Goal: Navigation & Orientation: Find specific page/section

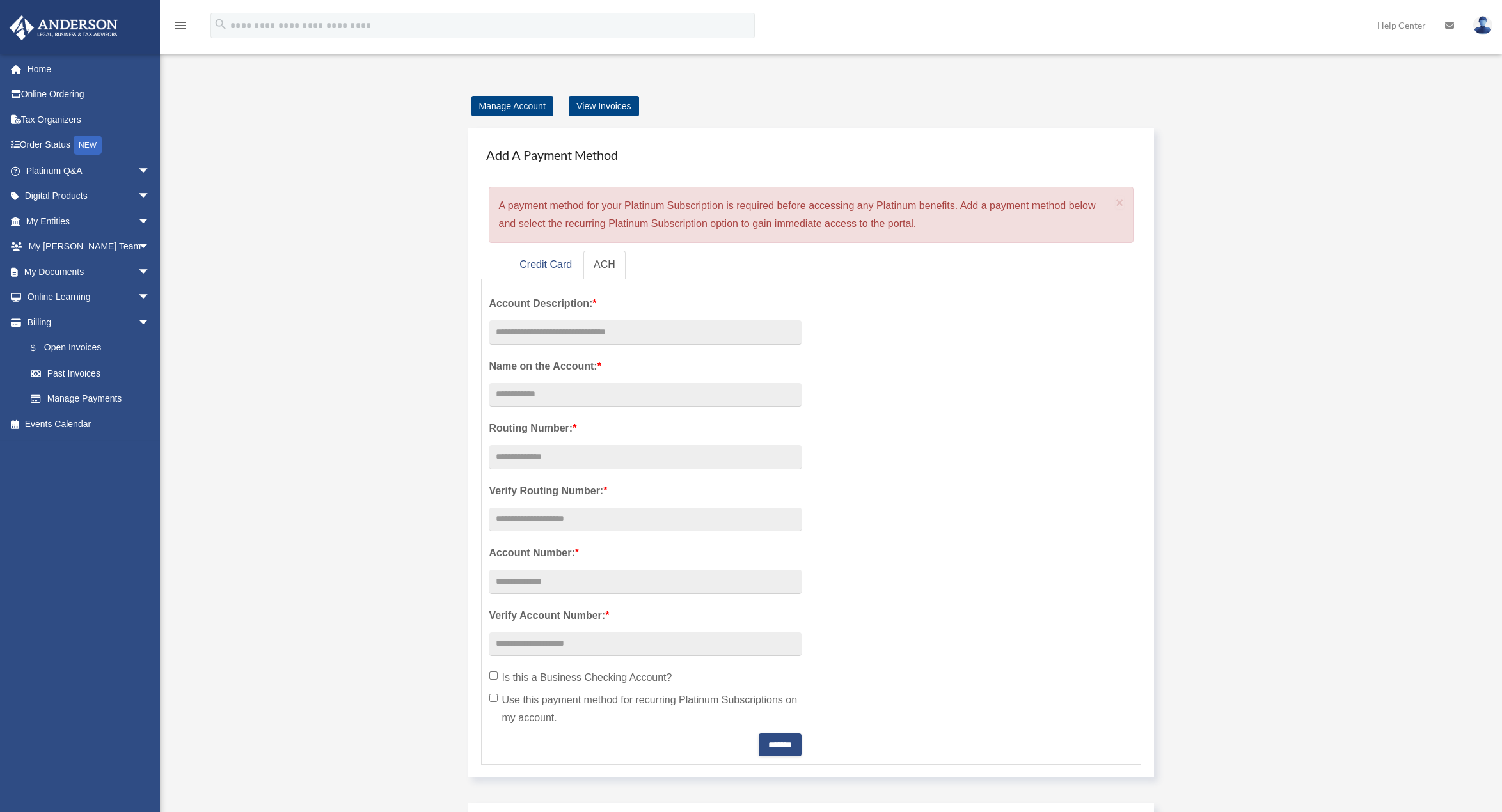
click at [229, 227] on div "Add Card [EMAIL_ADDRESS][DOMAIN_NAME] Sign Out [EMAIL_ADDRESS][DOMAIN_NAME] Hom…" at bounding box center [751, 560] width 1502 height 1000
click at [138, 299] on span "arrow_drop_down" at bounding box center [150, 298] width 26 height 27
click at [73, 321] on link "Courses" at bounding box center [94, 323] width 152 height 26
click at [138, 246] on span "arrow_drop_down" at bounding box center [150, 247] width 26 height 27
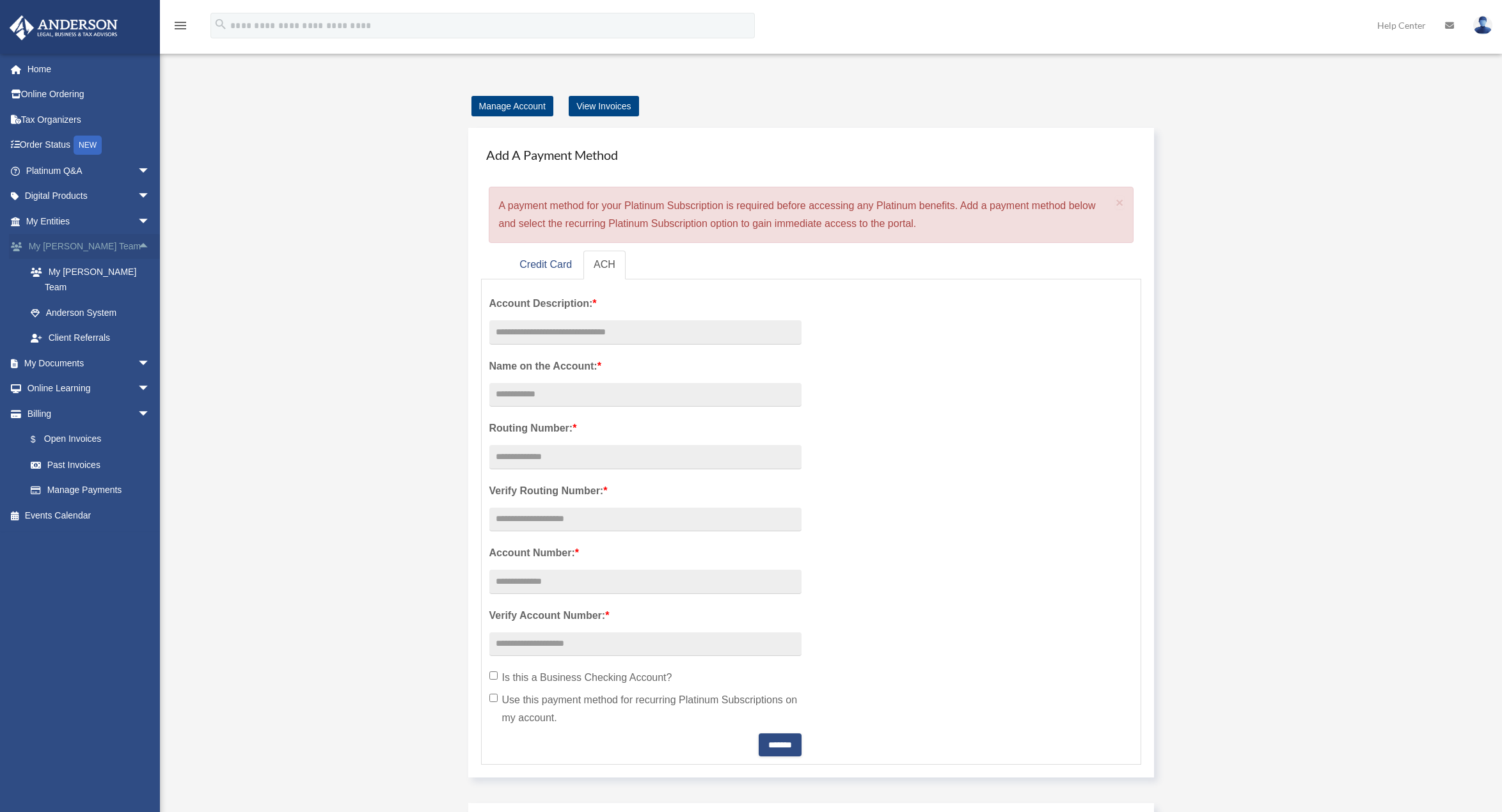
click at [138, 246] on span "arrow_drop_up" at bounding box center [150, 247] width 26 height 27
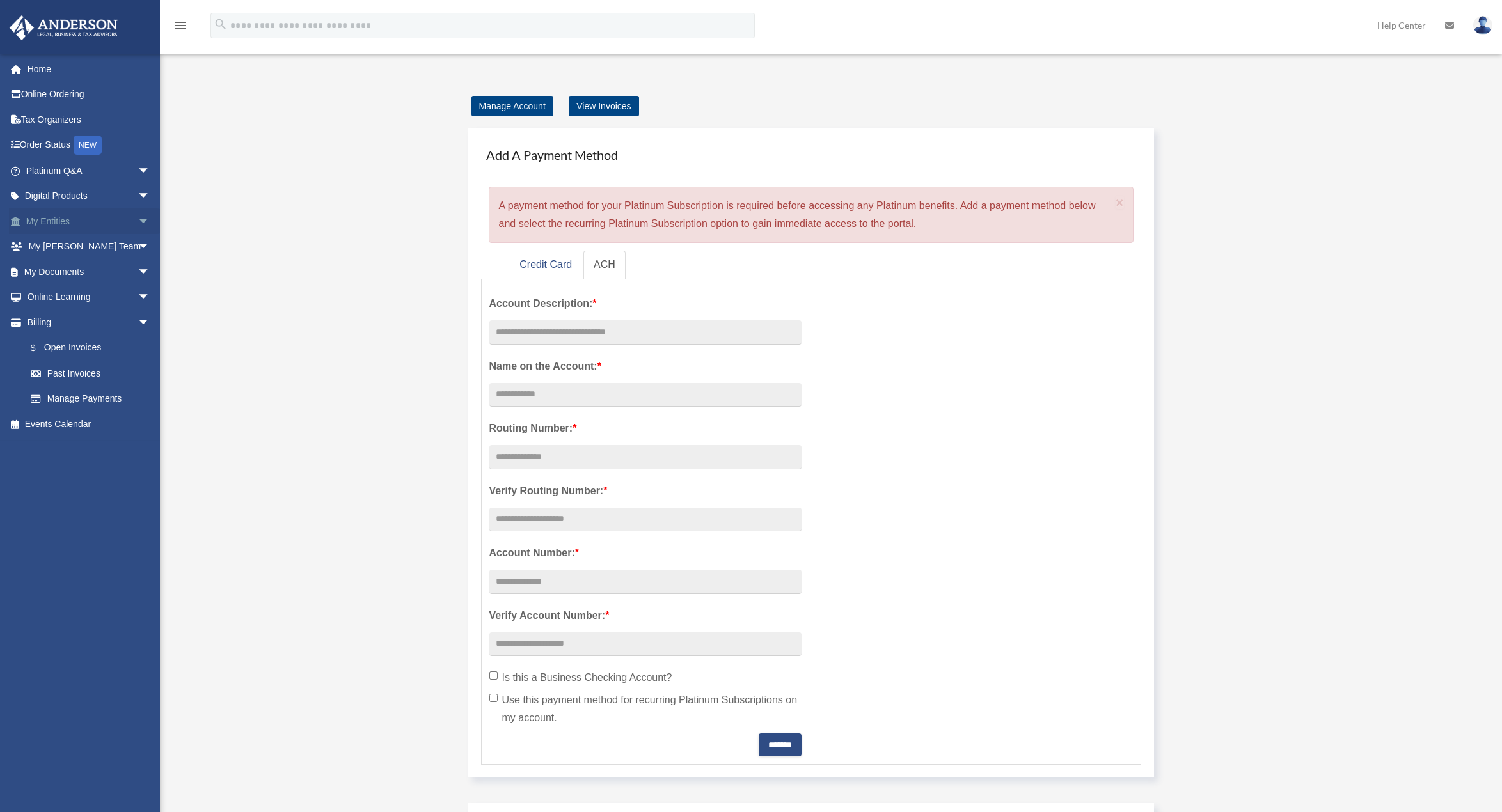
click at [138, 226] on span "arrow_drop_down" at bounding box center [150, 222] width 26 height 27
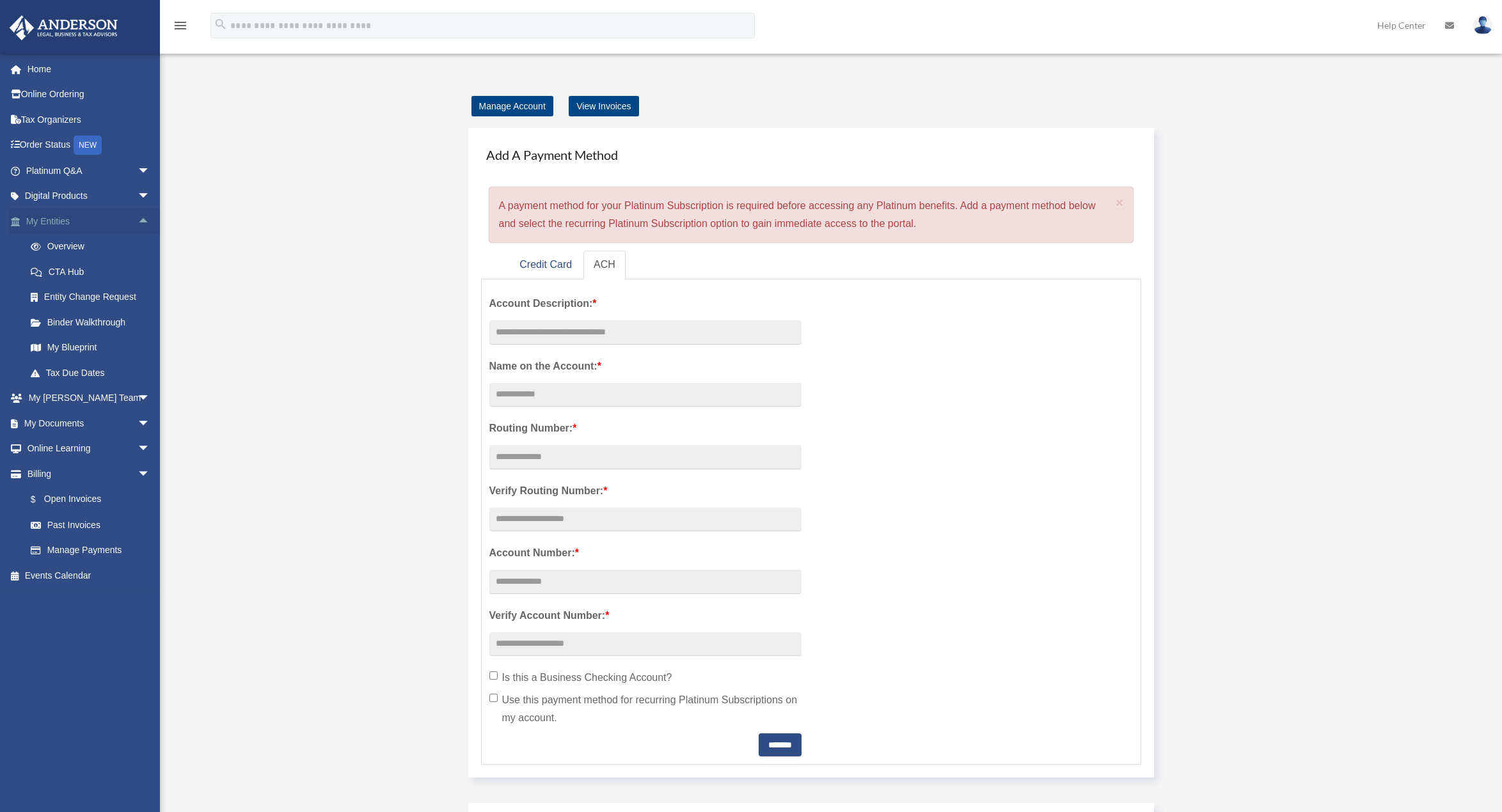
click at [138, 226] on span "arrow_drop_up" at bounding box center [150, 222] width 26 height 27
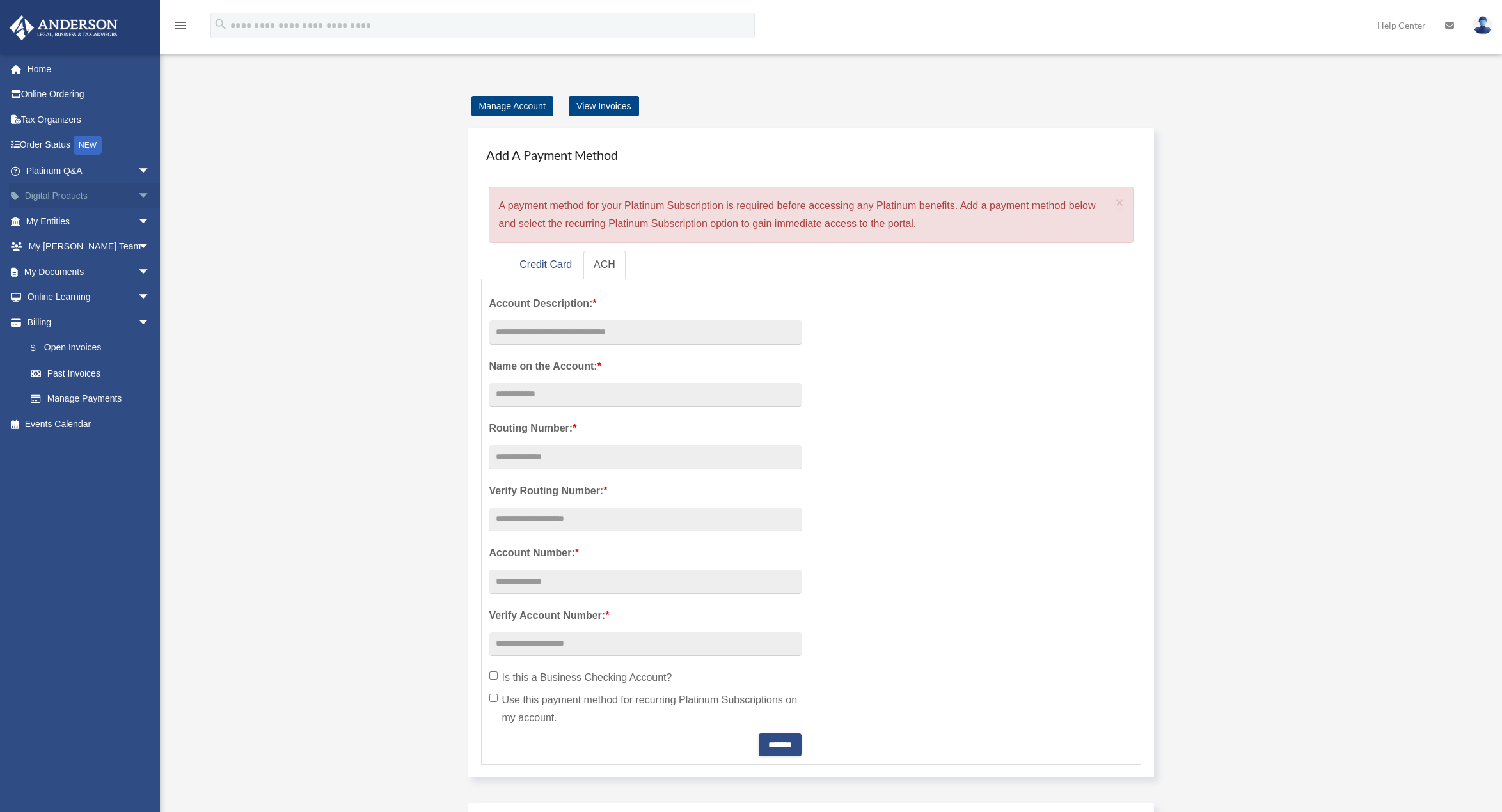
click at [138, 195] on span "arrow_drop_down" at bounding box center [150, 197] width 26 height 27
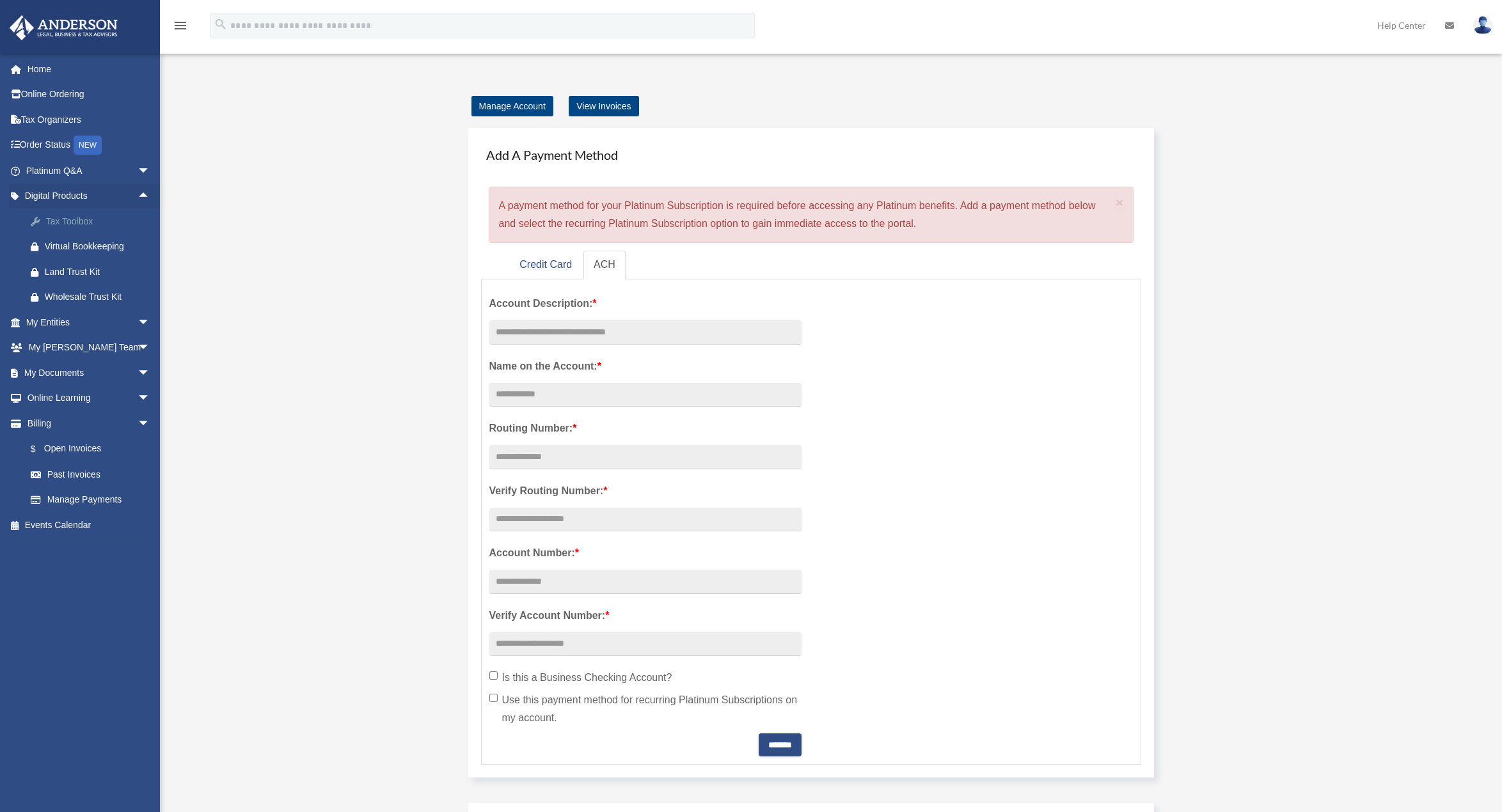
click at [93, 224] on div "Tax Toolbox" at bounding box center [99, 221] width 109 height 16
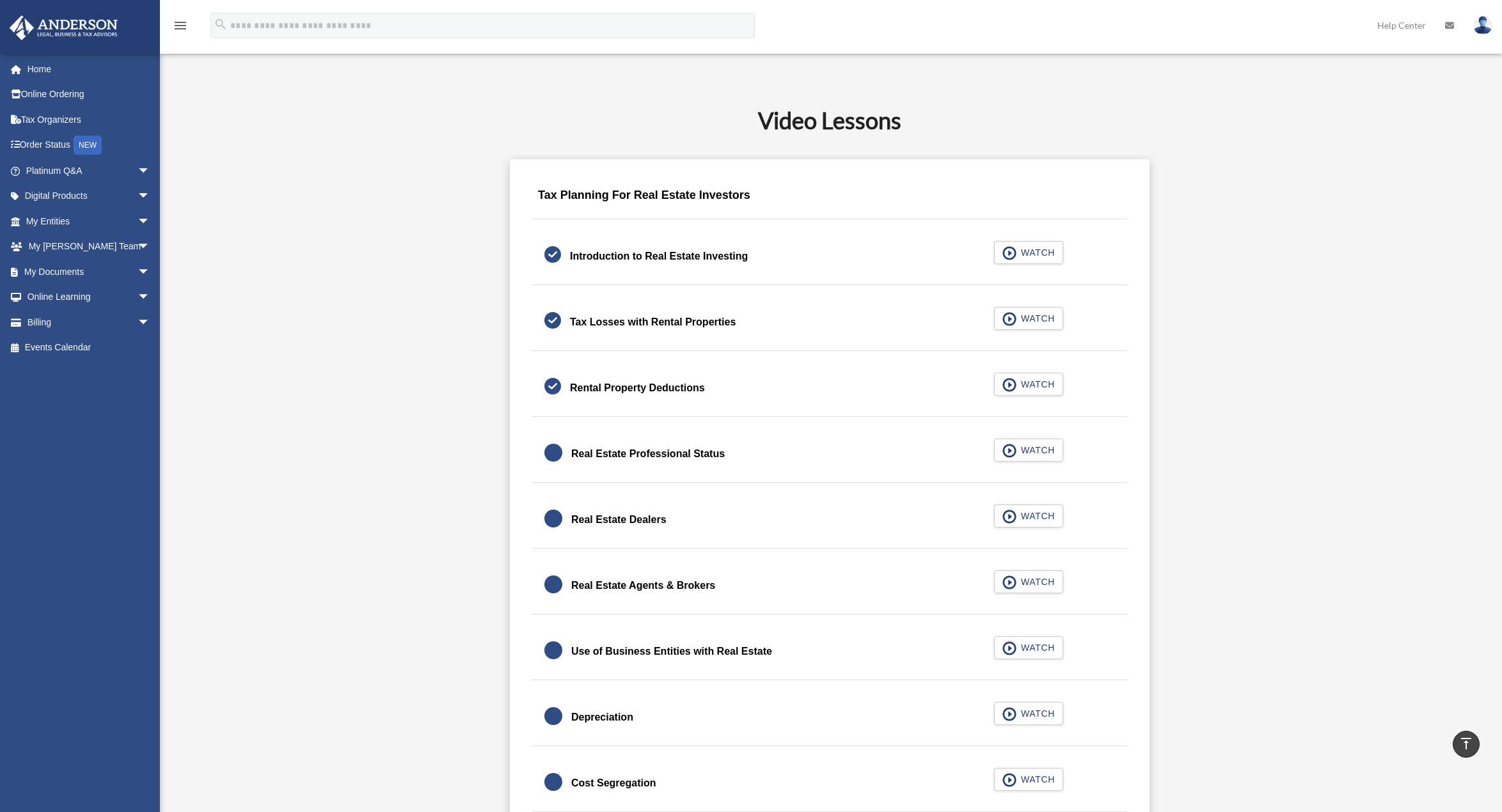
scroll to position [767, 0]
